Goal: Check status

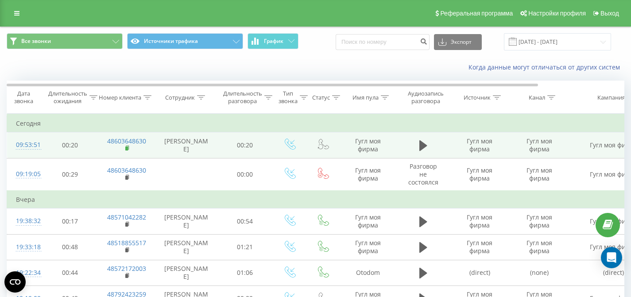
click at [126, 151] on rect at bounding box center [126, 149] width 3 height 4
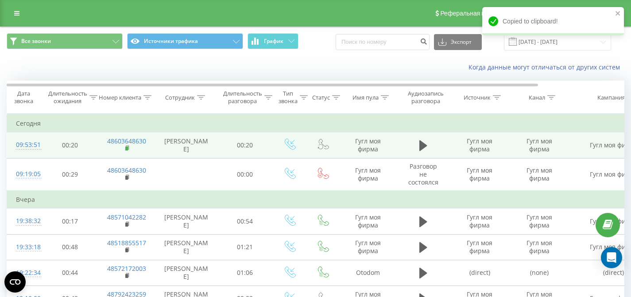
click at [125, 151] on rect at bounding box center [126, 149] width 3 height 4
